Goal: Task Accomplishment & Management: Use online tool/utility

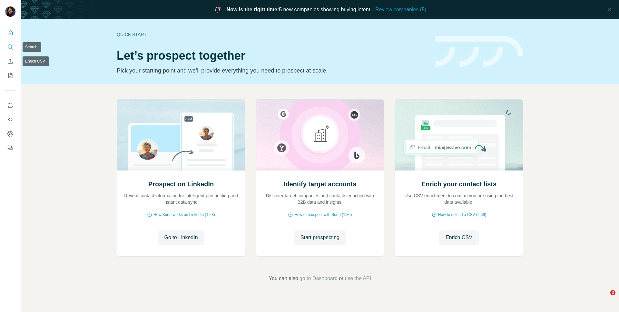
click at [10, 51] on button "Search" at bounding box center [10, 47] width 10 height 12
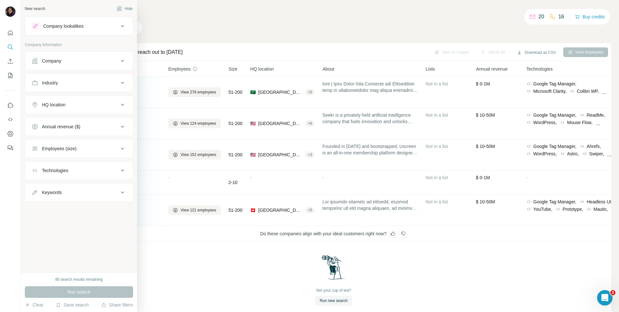
click at [48, 61] on div "Company" at bounding box center [51, 61] width 19 height 6
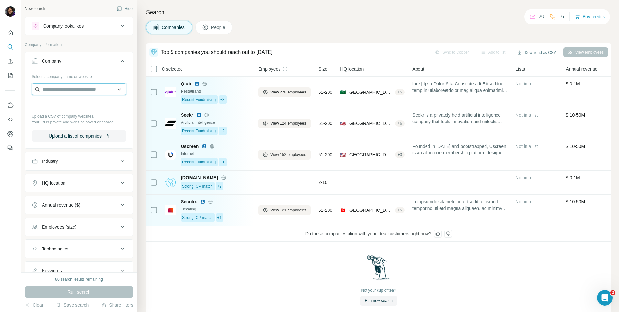
click at [50, 87] on input "text" at bounding box center [79, 89] width 95 height 12
type input "*********"
click at [50, 107] on p "[DOMAIN_NAME]" at bounding box center [65, 110] width 31 height 6
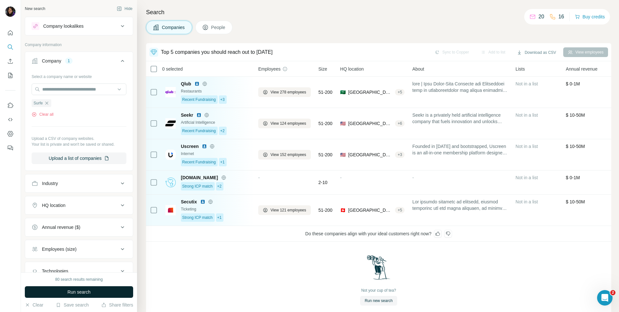
click at [71, 295] on button "Run search" at bounding box center [79, 292] width 108 height 12
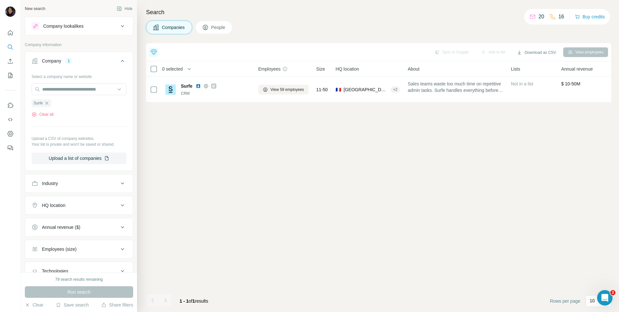
click at [206, 113] on div "Top 5 companies you should reach out to today Qlub Recent Fundraising +3 Seekr …" at bounding box center [378, 177] width 465 height 269
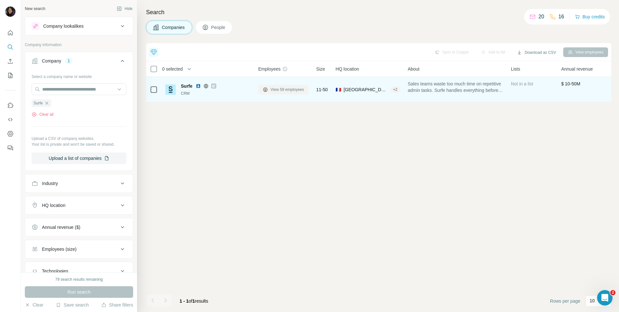
click at [268, 87] on button "View 59 employees" at bounding box center [283, 90] width 50 height 10
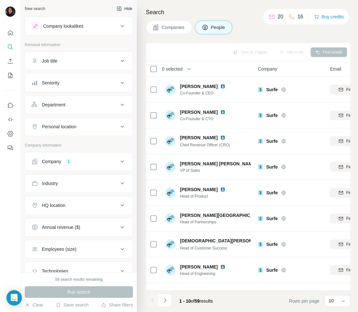
click at [122, 9] on button "Hide" at bounding box center [124, 9] width 25 height 10
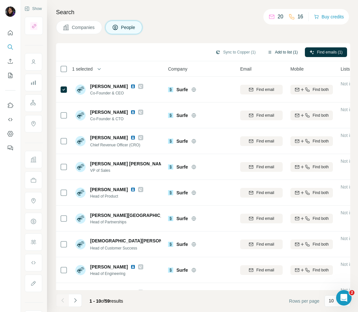
click at [282, 54] on button "Add to list (1)" at bounding box center [283, 52] width 40 height 10
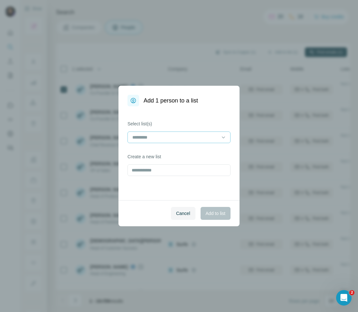
click at [147, 136] on input at bounding box center [175, 137] width 87 height 7
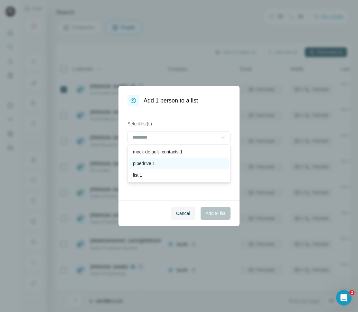
click at [150, 159] on div "pipedrive 1" at bounding box center [179, 164] width 100 height 12
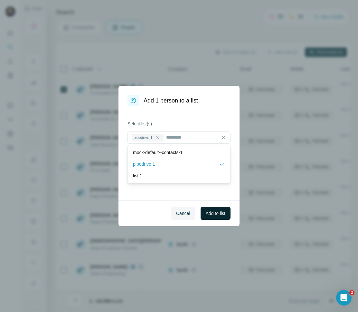
click at [212, 212] on span "Add to list" at bounding box center [216, 213] width 20 height 6
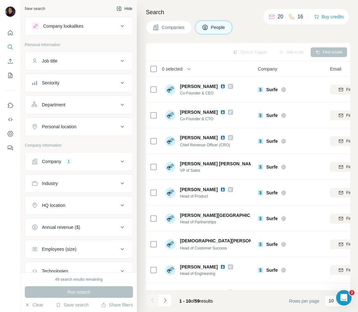
click at [118, 5] on button "Hide" at bounding box center [124, 9] width 25 height 10
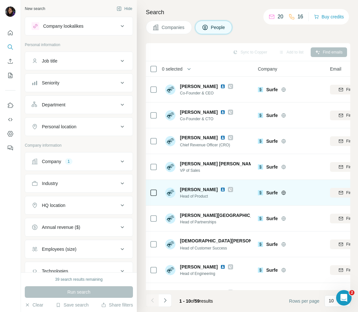
scroll to position [48, 0]
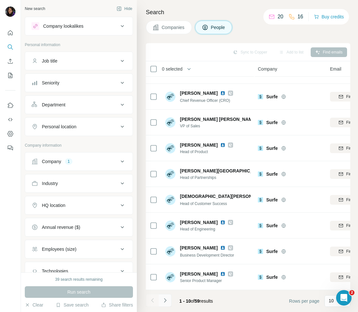
click at [165, 301] on icon "Navigate to next page" at bounding box center [165, 300] width 6 height 6
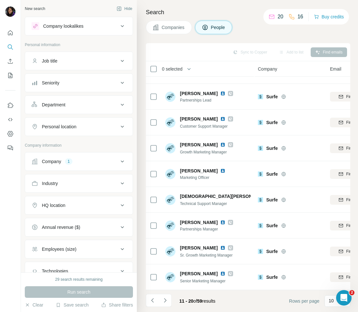
click at [72, 23] on div "Company lookalikes" at bounding box center [63, 26] width 40 height 6
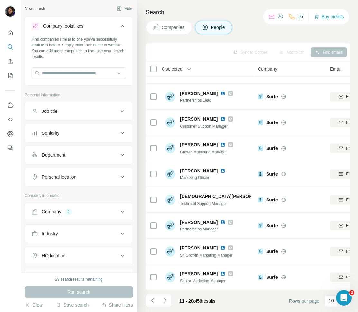
click at [59, 211] on div "Company" at bounding box center [51, 211] width 19 height 6
click at [43, 265] on button "Clear all" at bounding box center [43, 265] width 22 height 6
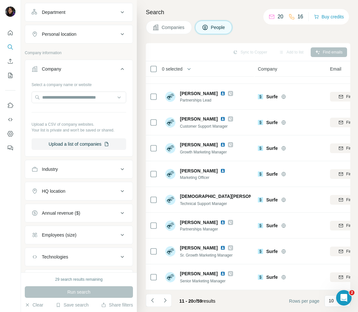
scroll to position [171, 0]
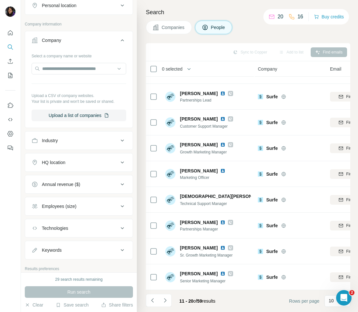
click at [60, 143] on div "Industry" at bounding box center [75, 140] width 87 height 6
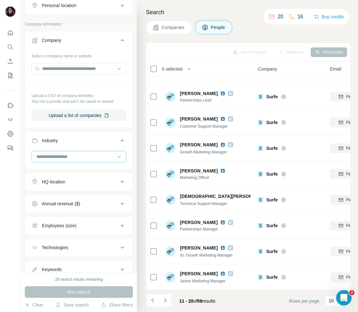
click at [56, 157] on input at bounding box center [76, 156] width 80 height 7
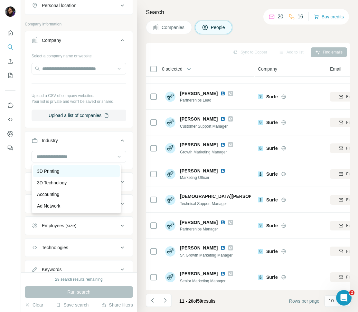
click at [53, 169] on p "3D Printing" at bounding box center [48, 171] width 22 height 6
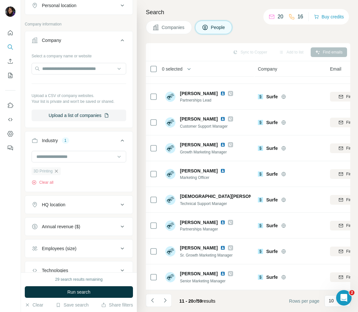
click at [58, 171] on icon "button" at bounding box center [56, 170] width 3 height 3
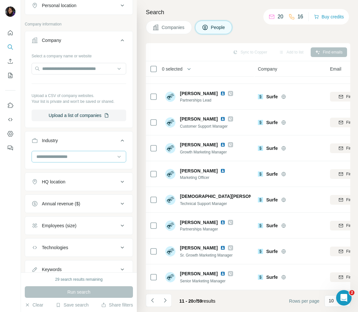
click at [55, 158] on input at bounding box center [76, 156] width 80 height 7
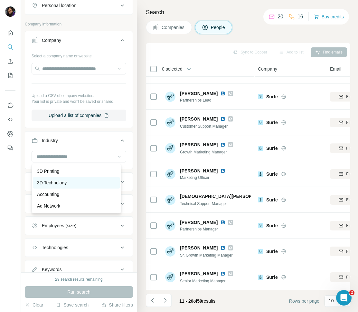
click at [53, 179] on p "3D Technology" at bounding box center [52, 182] width 30 height 6
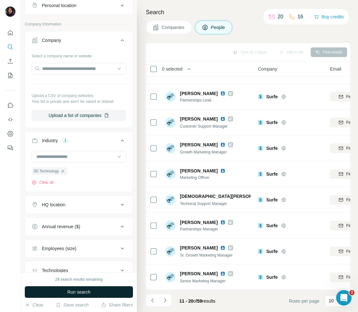
click at [62, 291] on button "Run search" at bounding box center [79, 292] width 108 height 12
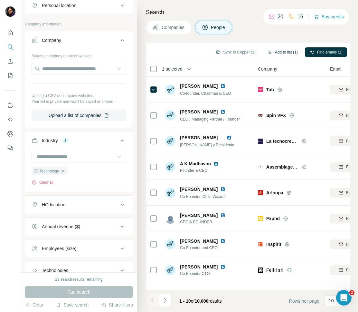
click at [277, 53] on button "Add to list (1)" at bounding box center [283, 52] width 40 height 10
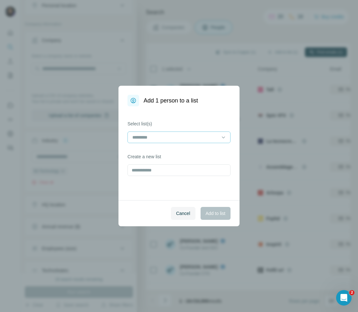
click at [191, 140] on input at bounding box center [175, 137] width 87 height 7
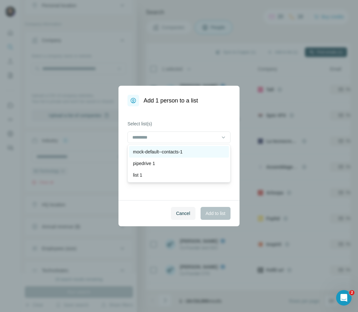
click at [183, 153] on p "mock-default--contacts-1" at bounding box center [158, 152] width 50 height 6
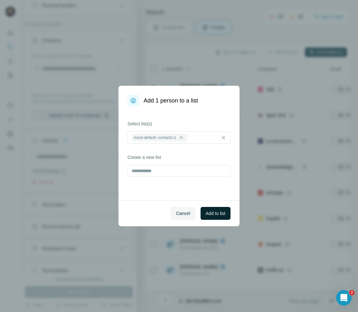
click at [212, 213] on span "Add to list" at bounding box center [216, 213] width 20 height 6
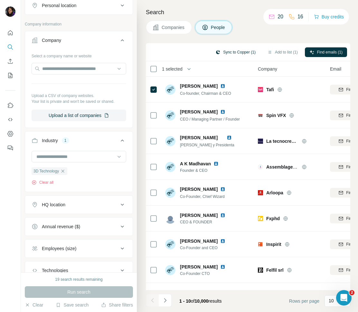
click at [240, 53] on button "Sync to Copper (1)" at bounding box center [235, 52] width 49 height 10
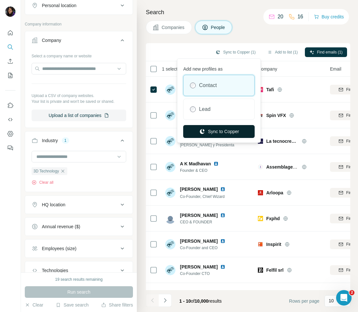
click at [226, 130] on button "Sync to Copper" at bounding box center [219, 131] width 72 height 13
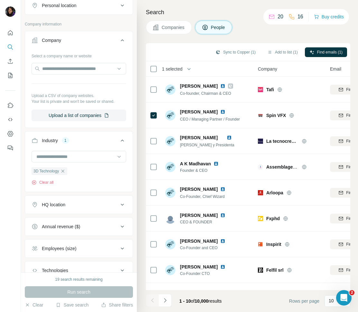
click at [181, 28] on span "Companies" at bounding box center [174, 27] width 24 height 6
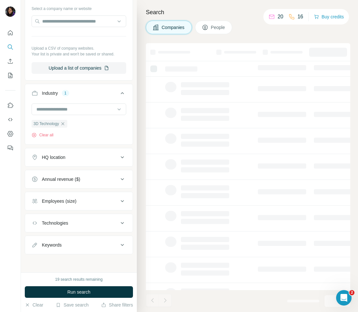
scroll to position [119, 0]
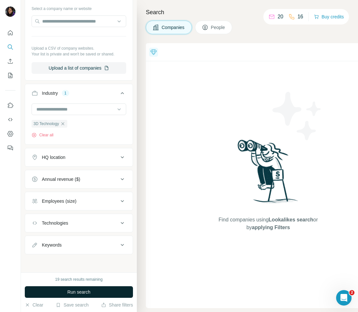
click at [71, 289] on span "Run search" at bounding box center [78, 292] width 23 height 6
